Goal: Transaction & Acquisition: Book appointment/travel/reservation

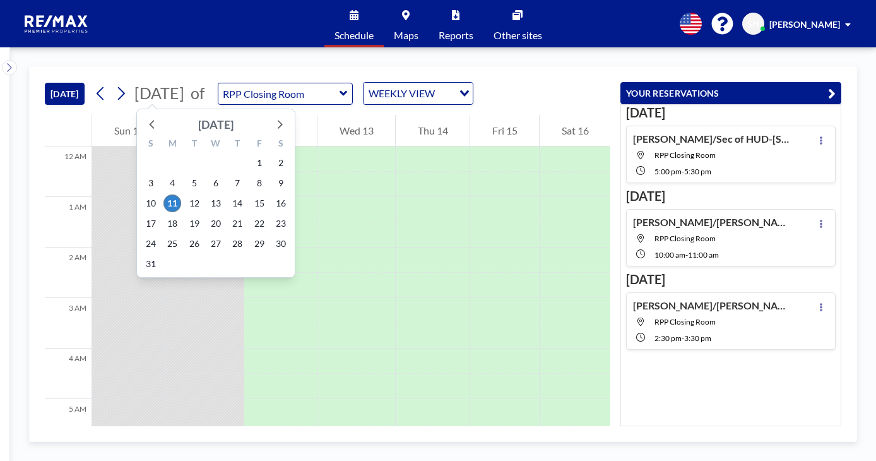
scroll to position [341, 0]
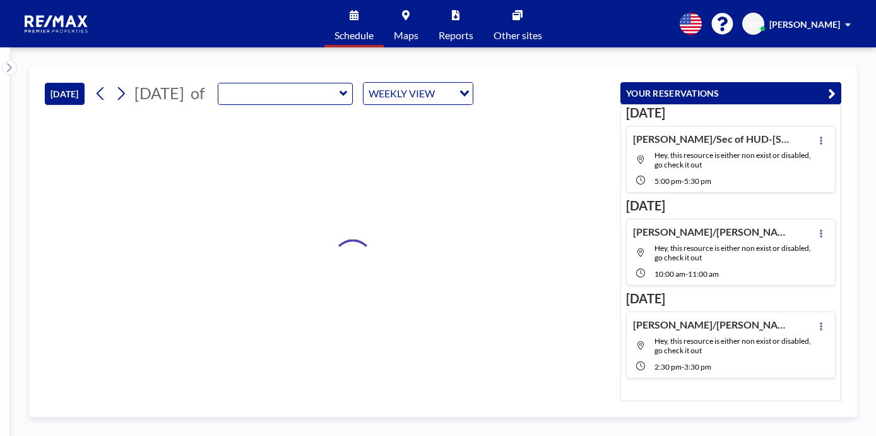
type input "RPP Closing Room"
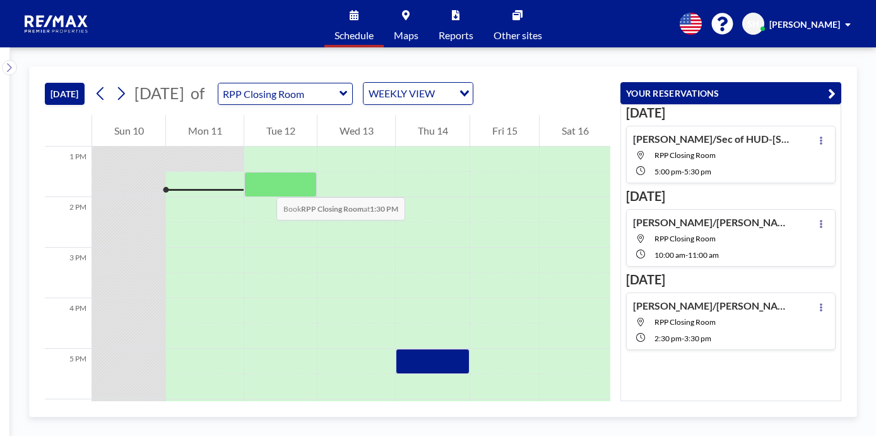
scroll to position [530, 0]
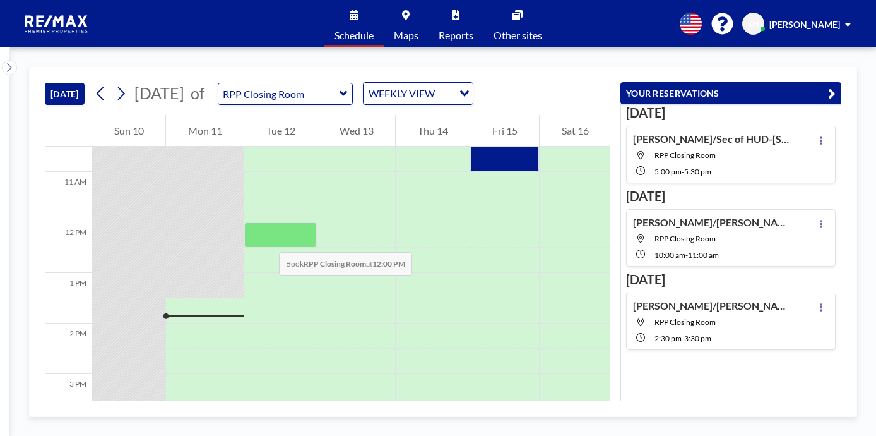
click at [267, 238] on div at bounding box center [280, 234] width 73 height 25
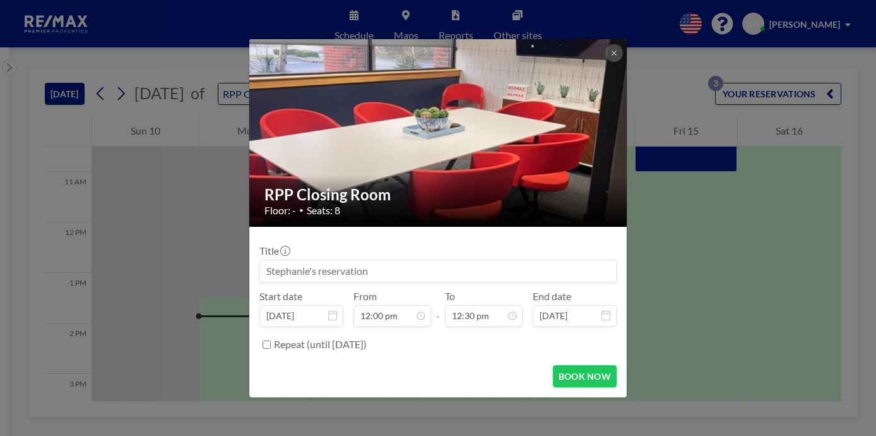
click at [304, 271] on input at bounding box center [438, 270] width 356 height 21
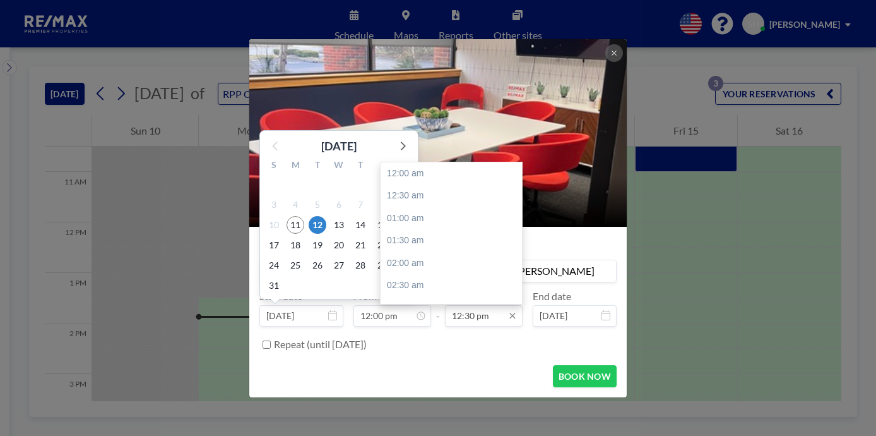
scroll to position [562, 0]
type input "[PERSON_NAME]/[PERSON_NAME]-10401 Foxboro Dr-[PERSON_NAME]"
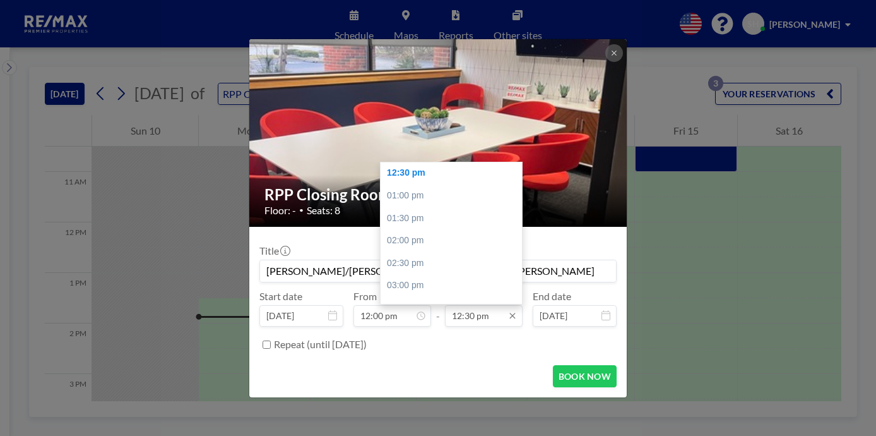
click at [479, 309] on input "12:30 pm" at bounding box center [484, 315] width 78 height 21
click at [412, 187] on div "01:00 pm" at bounding box center [455, 195] width 148 height 23
type input "01:00 pm"
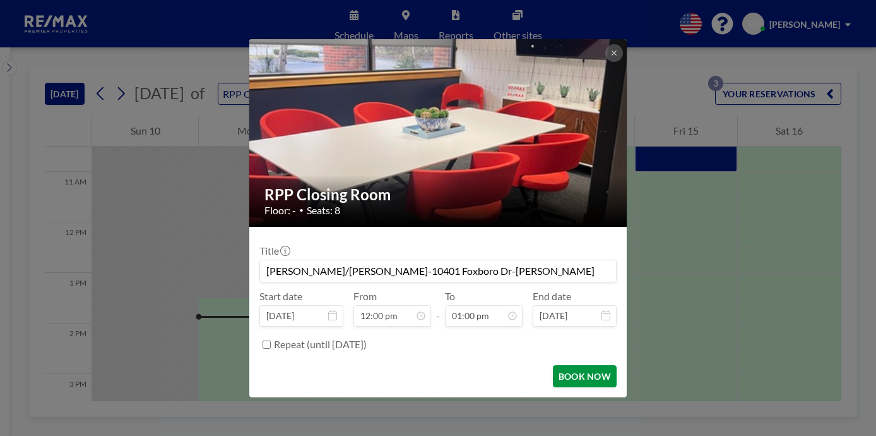
click at [595, 379] on button "BOOK NOW" at bounding box center [585, 376] width 64 height 22
